Goal: Task Accomplishment & Management: Manage account settings

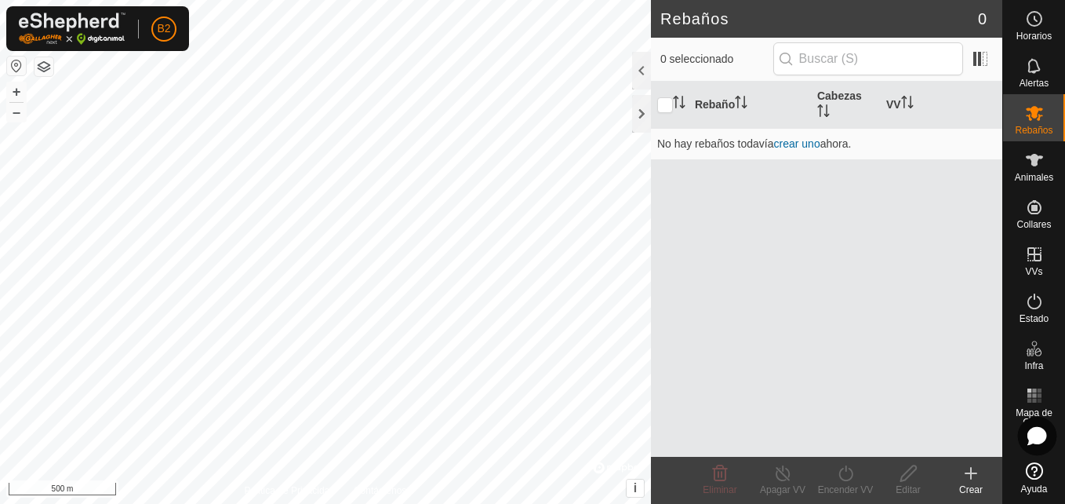
click at [1041, 431] on icon at bounding box center [1037, 436] width 17 height 16
click at [1024, 74] on es-notification-svg-icon at bounding box center [1035, 65] width 28 height 25
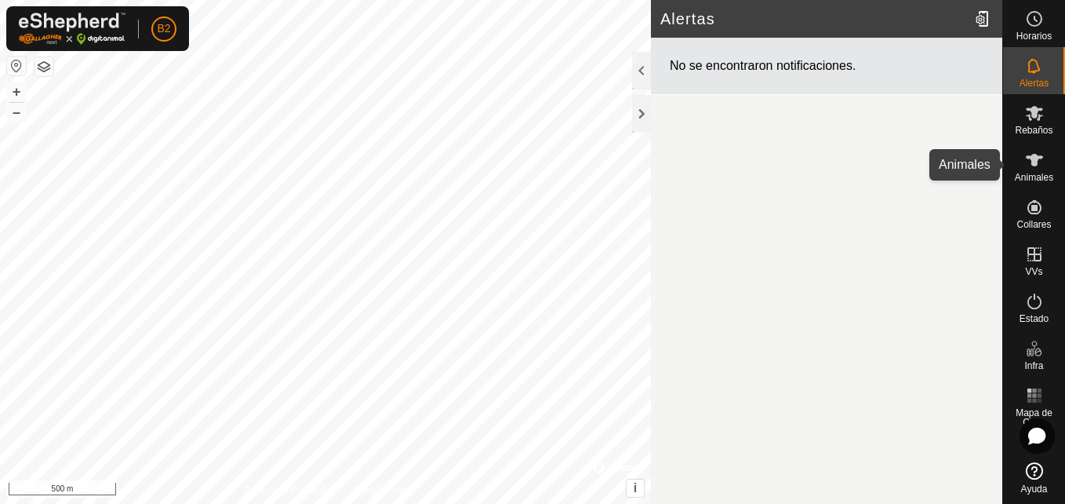
click at [1033, 159] on icon at bounding box center [1034, 160] width 17 height 13
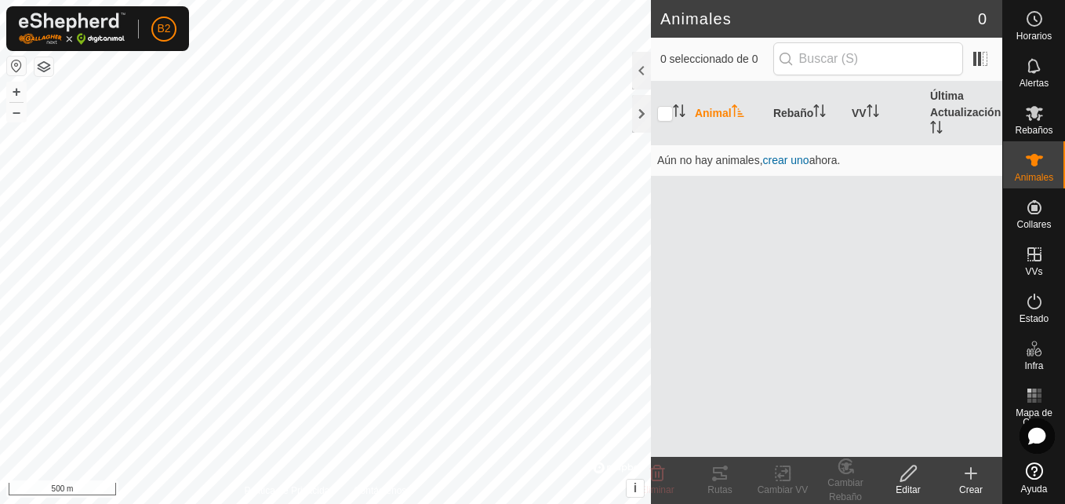
click at [46, 71] on button "button" at bounding box center [44, 66] width 19 height 19
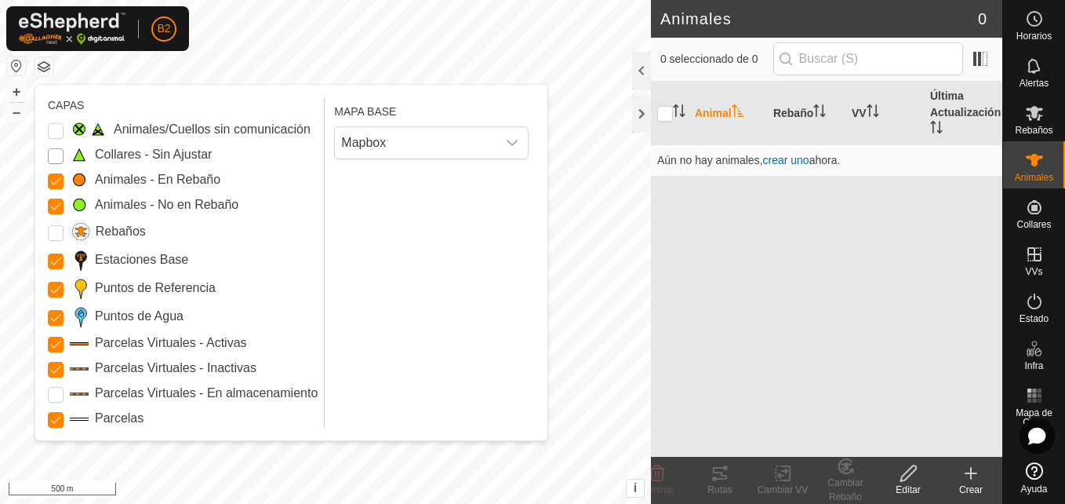
click at [56, 163] on Unfitted "Collares - Sin Ajustar" at bounding box center [56, 156] width 16 height 16
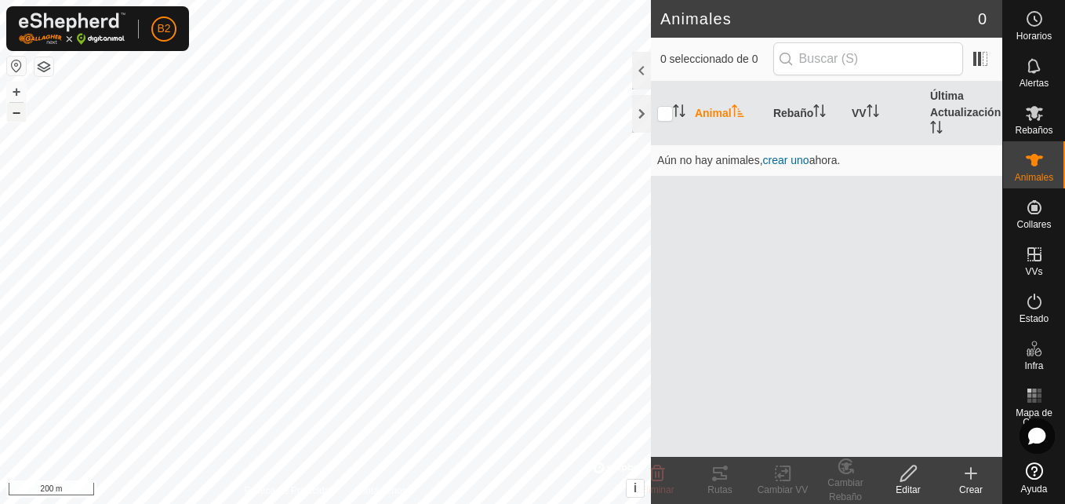
click at [16, 109] on button "–" at bounding box center [16, 112] width 19 height 19
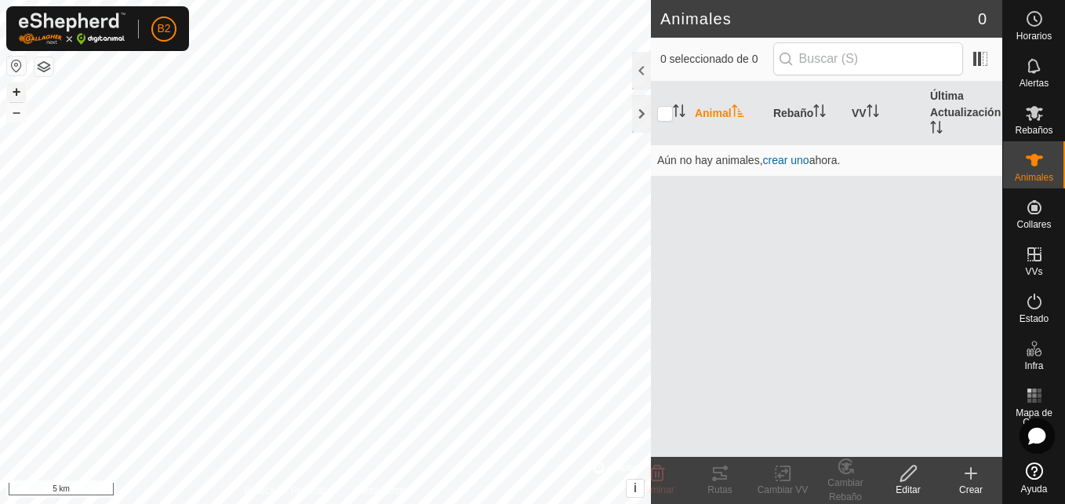
click at [16, 96] on button "+" at bounding box center [16, 91] width 19 height 19
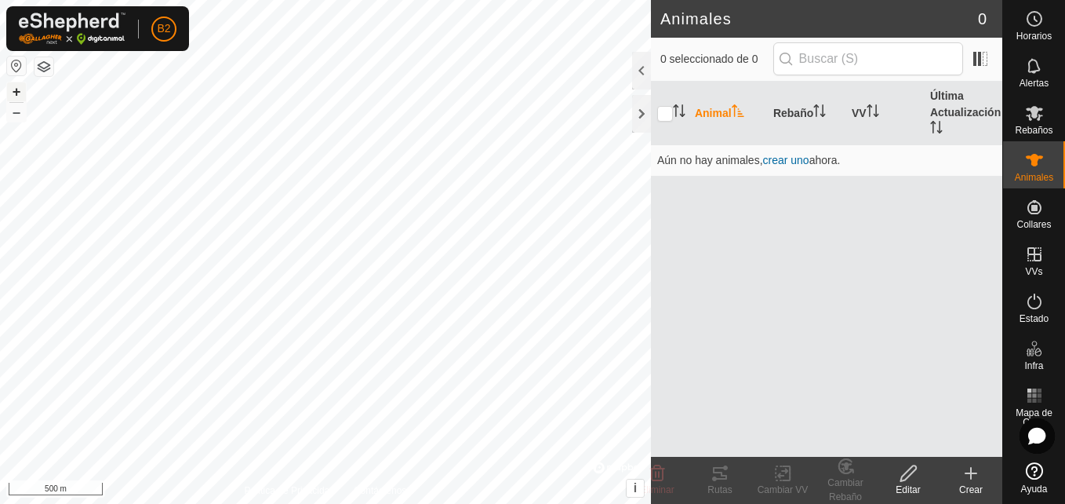
click at [16, 96] on button "+" at bounding box center [16, 91] width 19 height 19
click at [304, 0] on html "B2 Horarios Alertas Rebaños Animales Collares VVs Estado Infra Mapa de Calor Ay…" at bounding box center [532, 252] width 1065 height 504
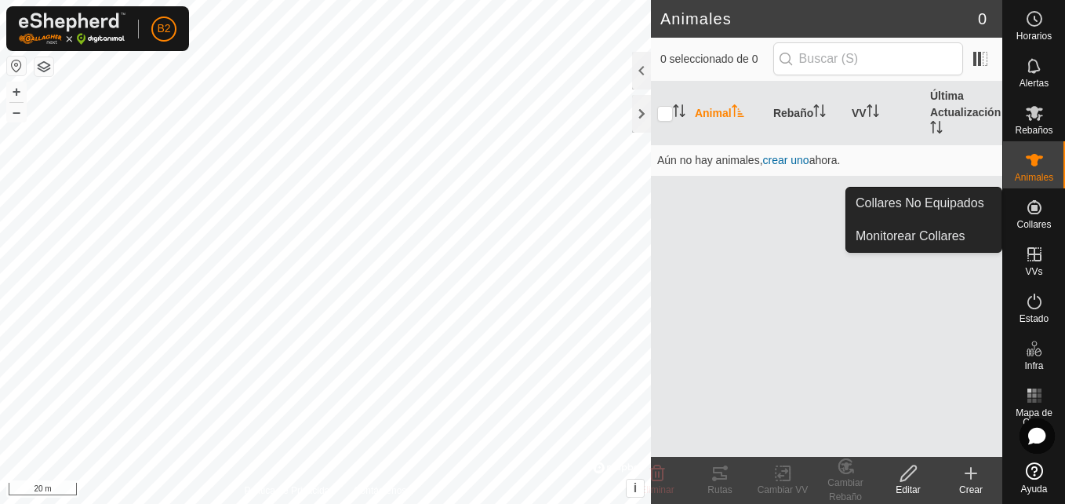
click at [1023, 220] on span "Collares" at bounding box center [1034, 224] width 35 height 9
click at [957, 218] on link "Collares No Equipados" at bounding box center [924, 203] width 155 height 31
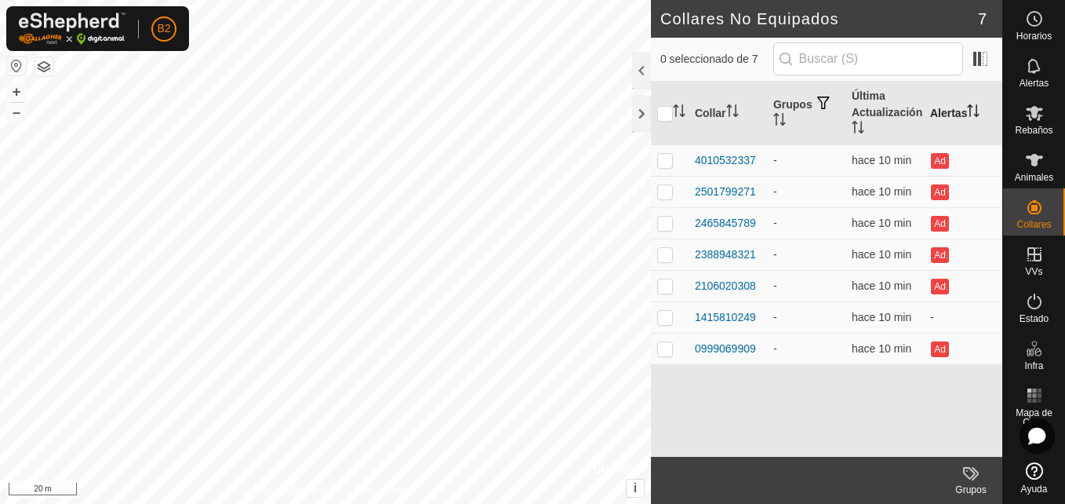
click at [972, 107] on icon "Activar para ordenar" at bounding box center [972, 110] width 2 height 13
click at [964, 111] on th "Alertas" at bounding box center [963, 114] width 78 height 64
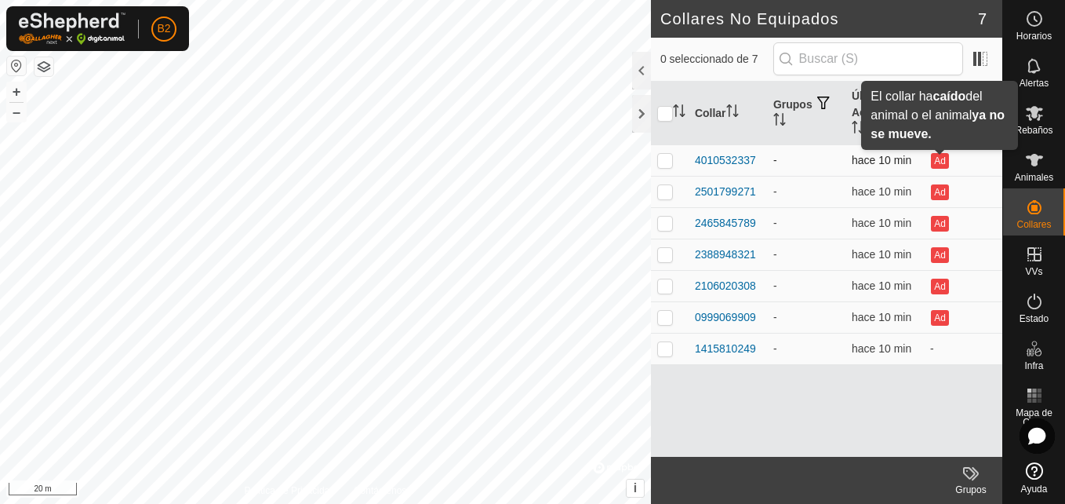
click at [940, 161] on button "Ad" at bounding box center [939, 161] width 17 height 16
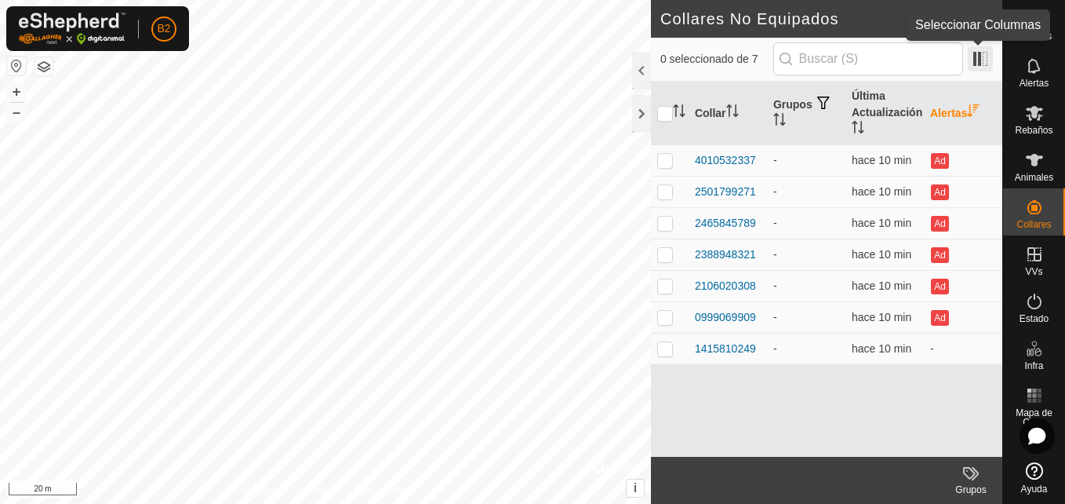
click at [986, 68] on span at bounding box center [980, 58] width 25 height 25
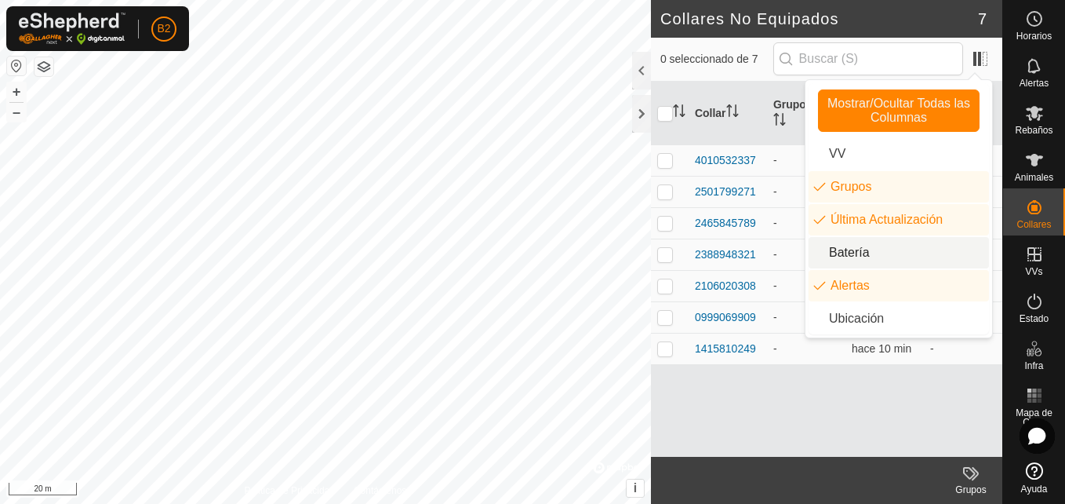
click at [851, 255] on li "Batería" at bounding box center [899, 252] width 180 height 31
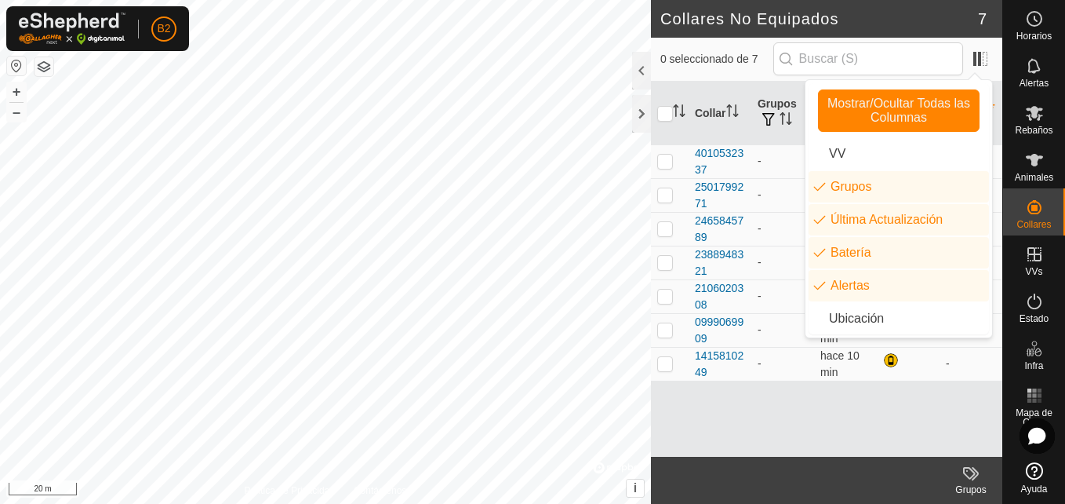
click at [990, 29] on header "Collares No Equipados 7" at bounding box center [827, 19] width 352 height 38
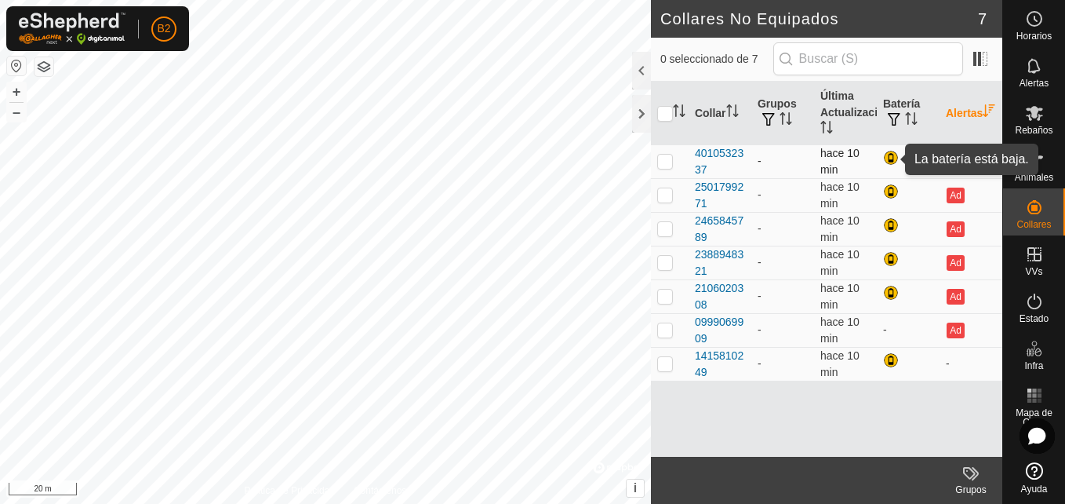
click at [889, 158] on div at bounding box center [892, 159] width 19 height 19
click at [894, 158] on div at bounding box center [892, 159] width 19 height 19
click at [888, 161] on div at bounding box center [892, 159] width 19 height 19
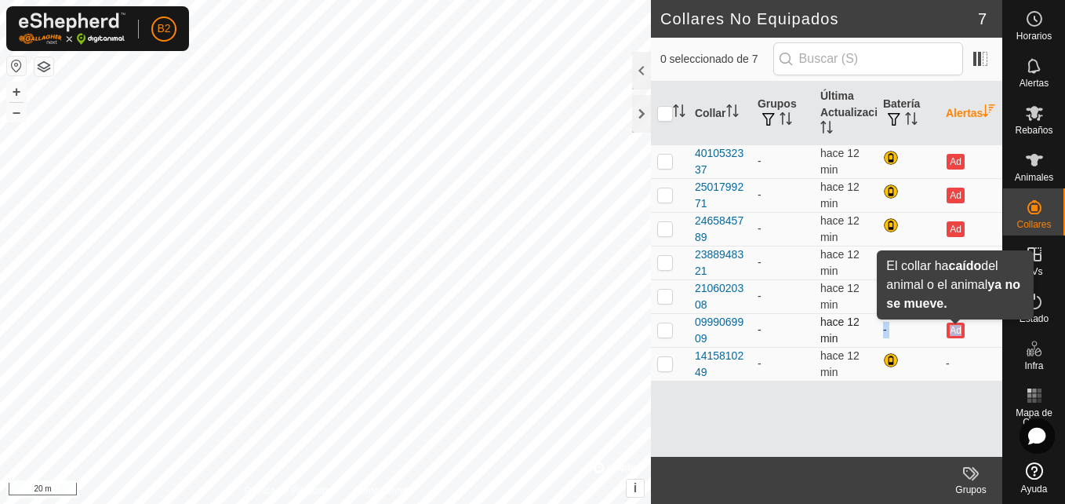
drag, startPoint x: 883, startPoint y: 331, endPoint x: 957, endPoint y: 330, distance: 74.5
click at [957, 330] on tr "0999069909 - hace 12 min - Ad" at bounding box center [827, 330] width 352 height 34
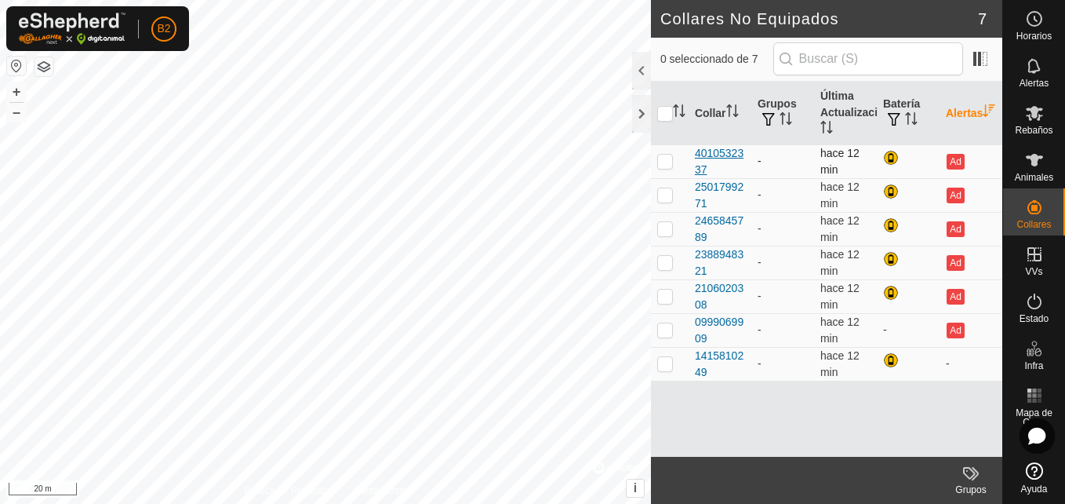
click at [718, 158] on div "4010532337" at bounding box center [720, 161] width 50 height 33
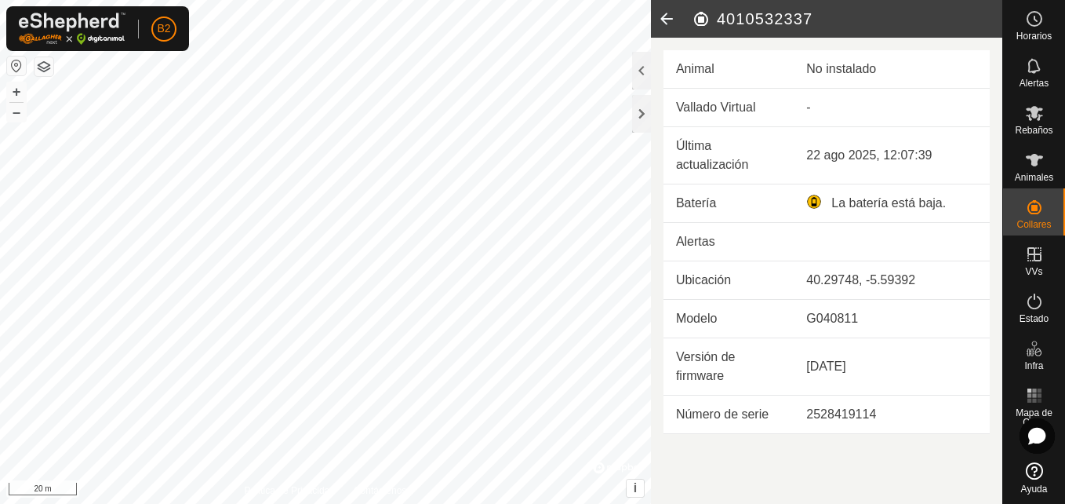
click at [975, 7] on header "4010532337" at bounding box center [827, 19] width 352 height 38
